Goal: Navigation & Orientation: Find specific page/section

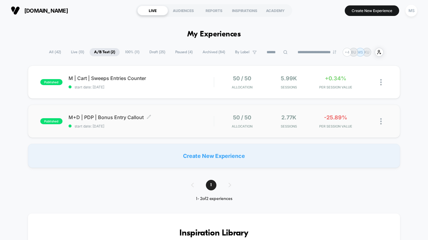
click at [185, 122] on div "M+D | PDP | Bonus Entry Callout Click to edit experience details Click to edit …" at bounding box center [142, 121] width 146 height 14
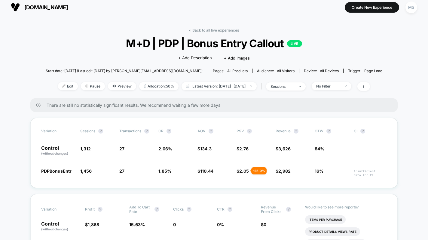
scroll to position [2, 0]
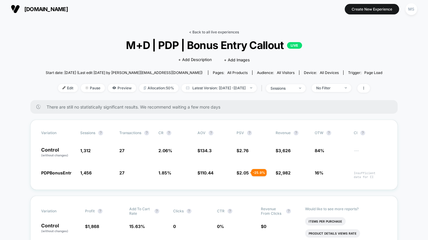
click at [199, 30] on link "< Back to all live experiences" at bounding box center [214, 32] width 50 height 5
